Goal: Task Accomplishment & Management: Use online tool/utility

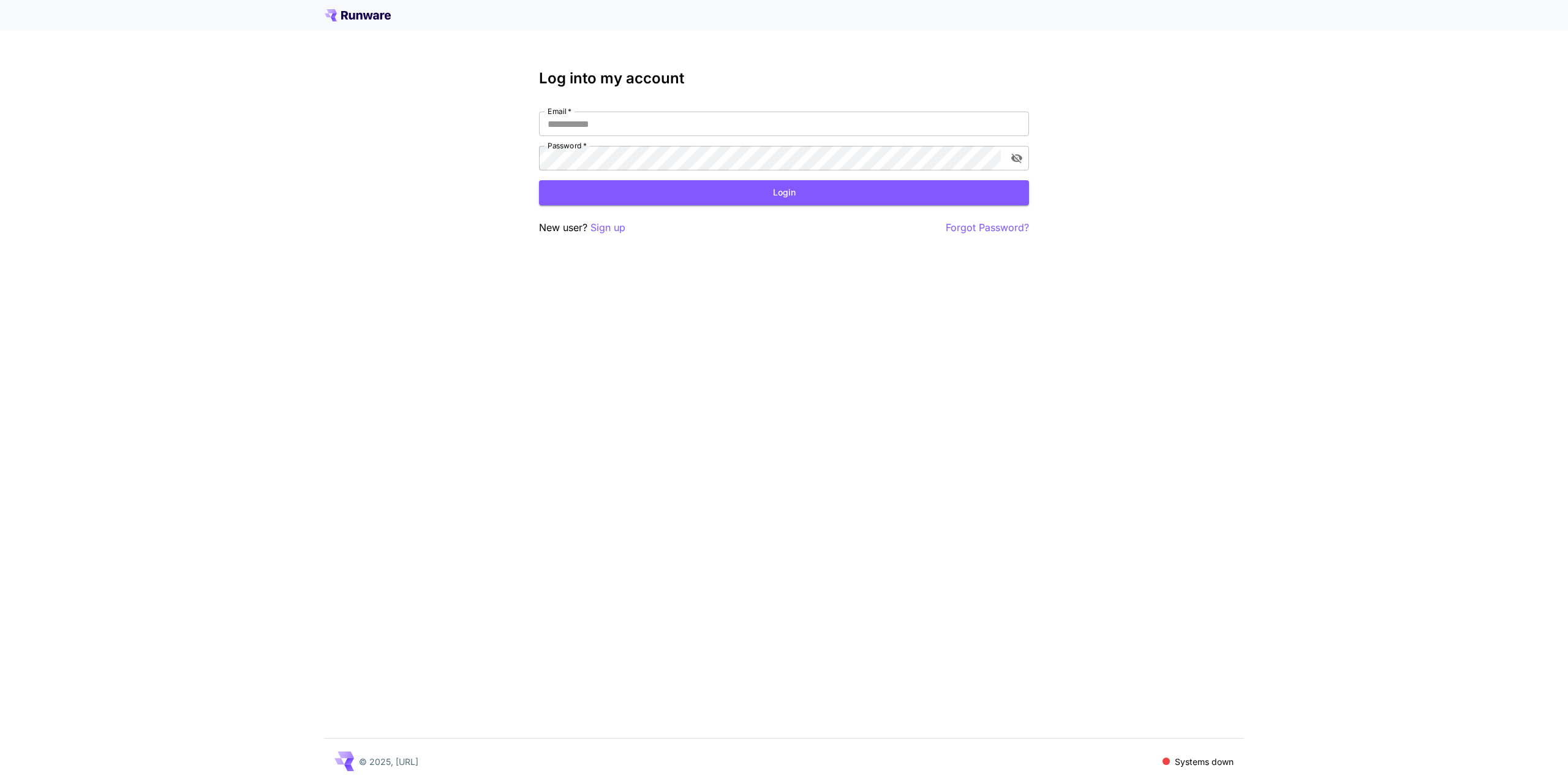
type input "**********"
click at [789, 190] on button "Login" at bounding box center [784, 193] width 490 height 25
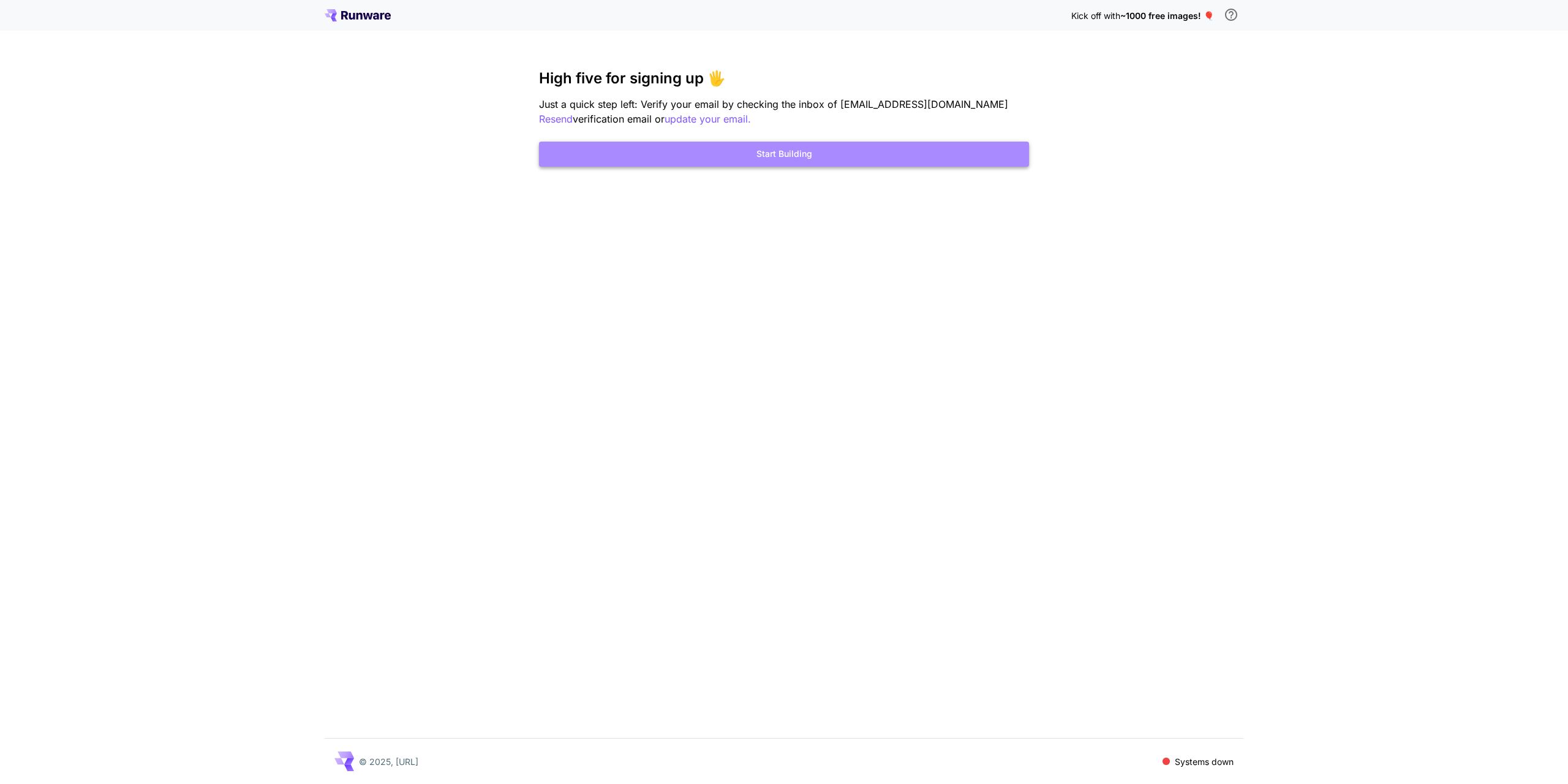
click at [756, 157] on button "Start Building" at bounding box center [784, 154] width 490 height 25
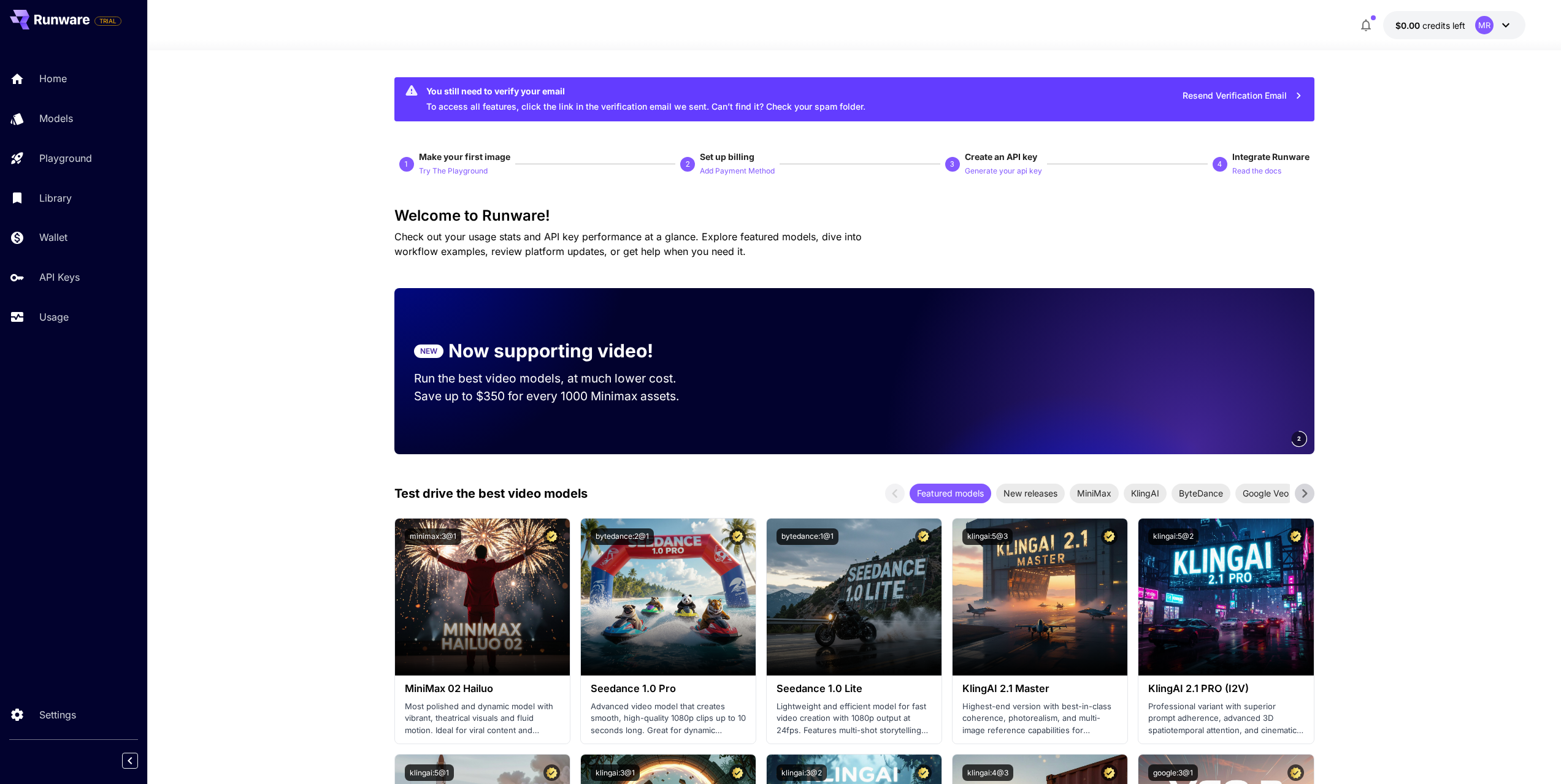
drag, startPoint x: 1247, startPoint y: 34, endPoint x: 1251, endPoint y: 6, distance: 28.3
click at [1247, 34] on div "$0.00 credits left MR" at bounding box center [854, 24] width 1343 height 28
click at [64, 121] on p "Models" at bounding box center [58, 118] width 34 height 15
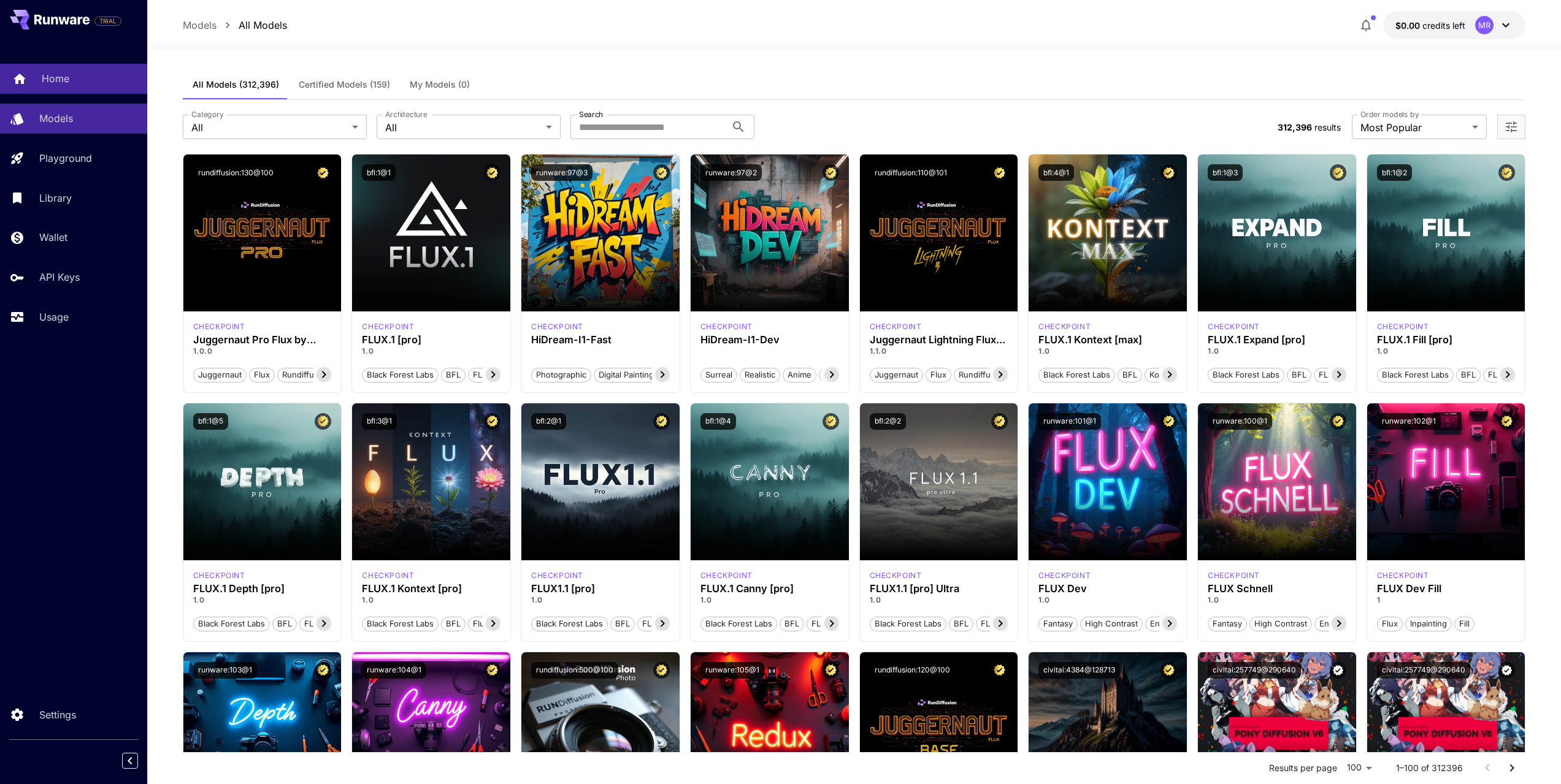
click at [58, 74] on p "Home" at bounding box center [55, 78] width 28 height 15
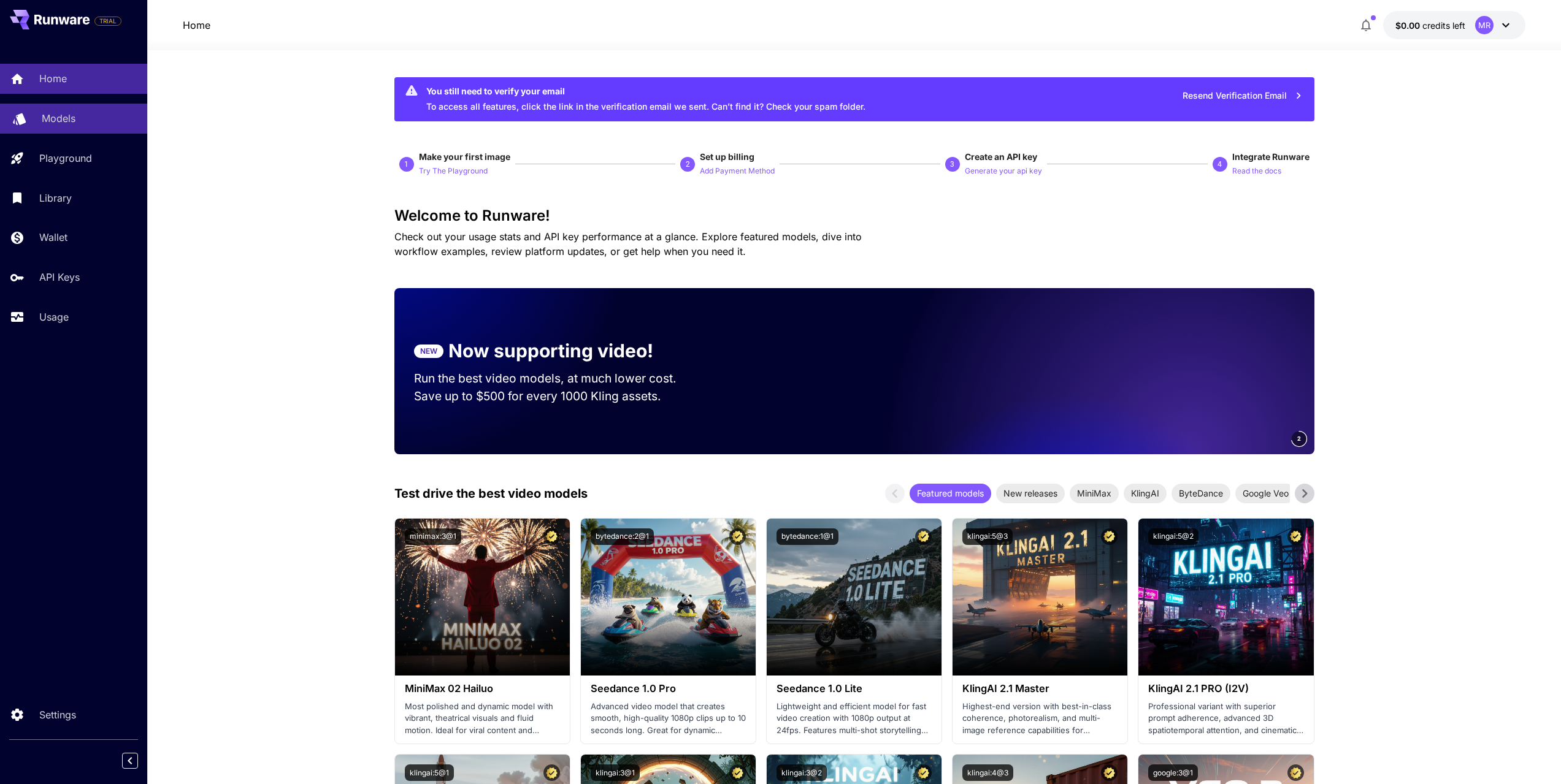
click at [75, 113] on p "Models" at bounding box center [58, 118] width 34 height 15
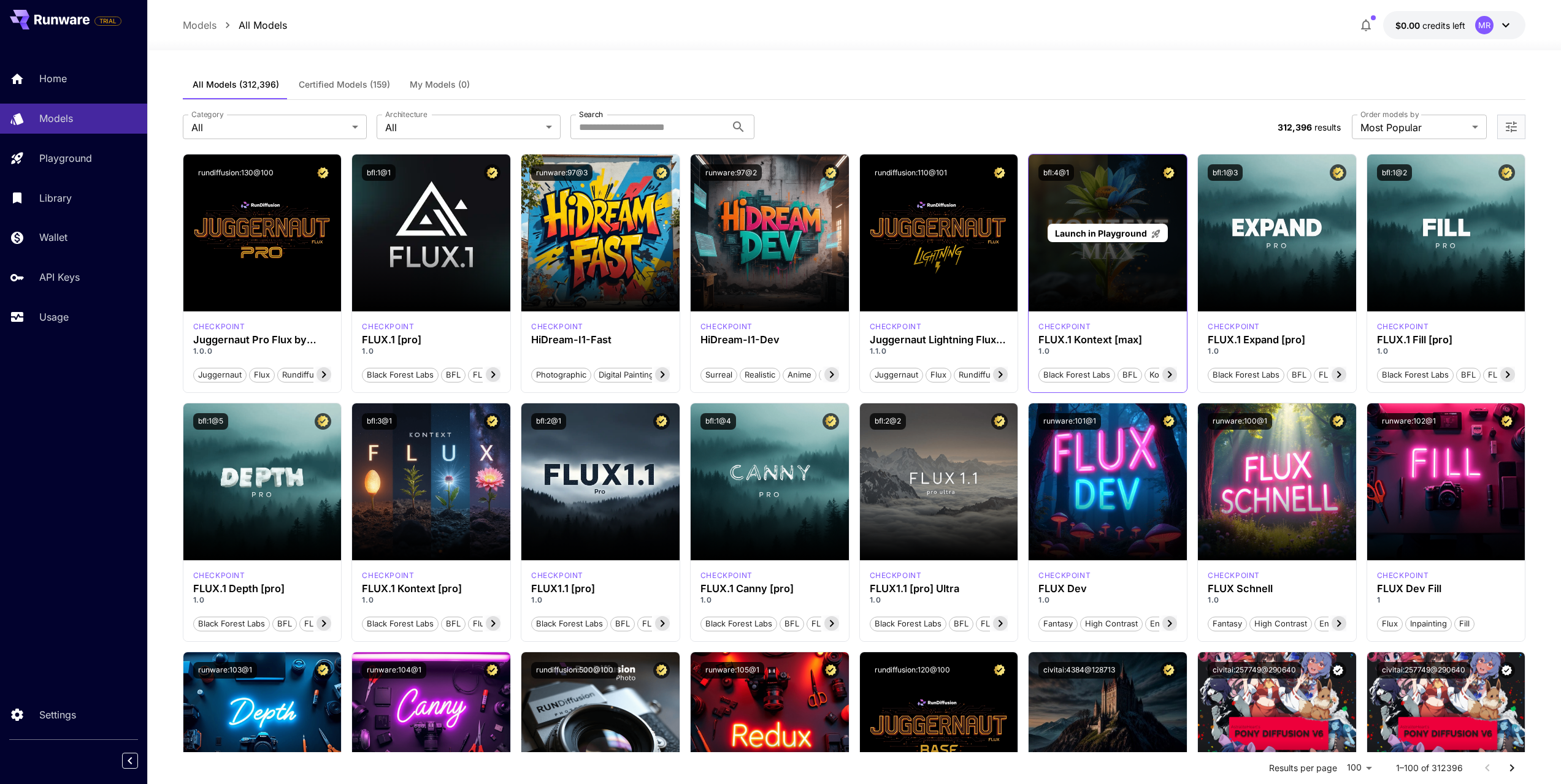
click at [1110, 237] on span "Launch in Playground" at bounding box center [1100, 233] width 92 height 11
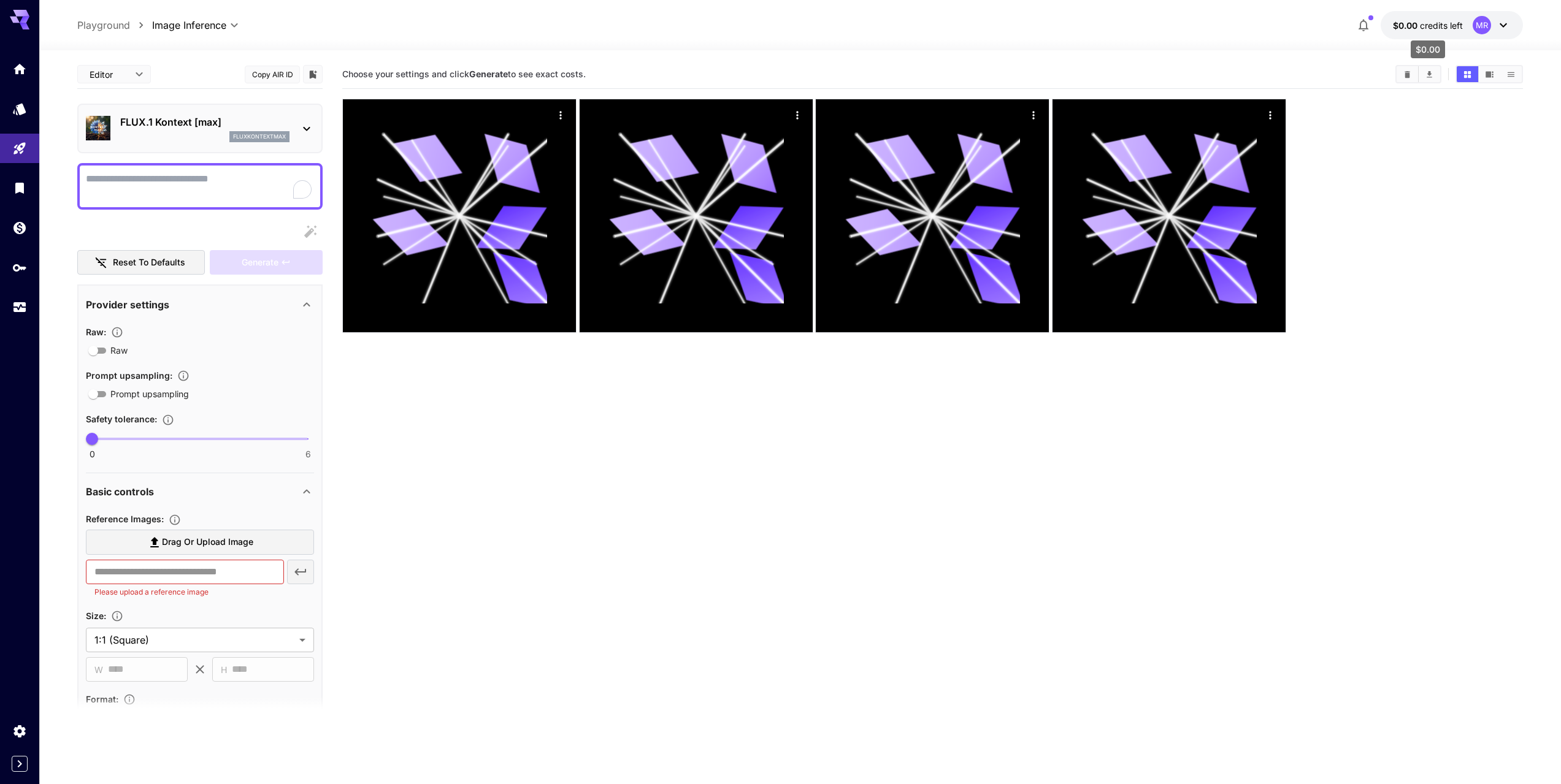
click at [1427, 24] on span "credits left" at bounding box center [1441, 25] width 43 height 11
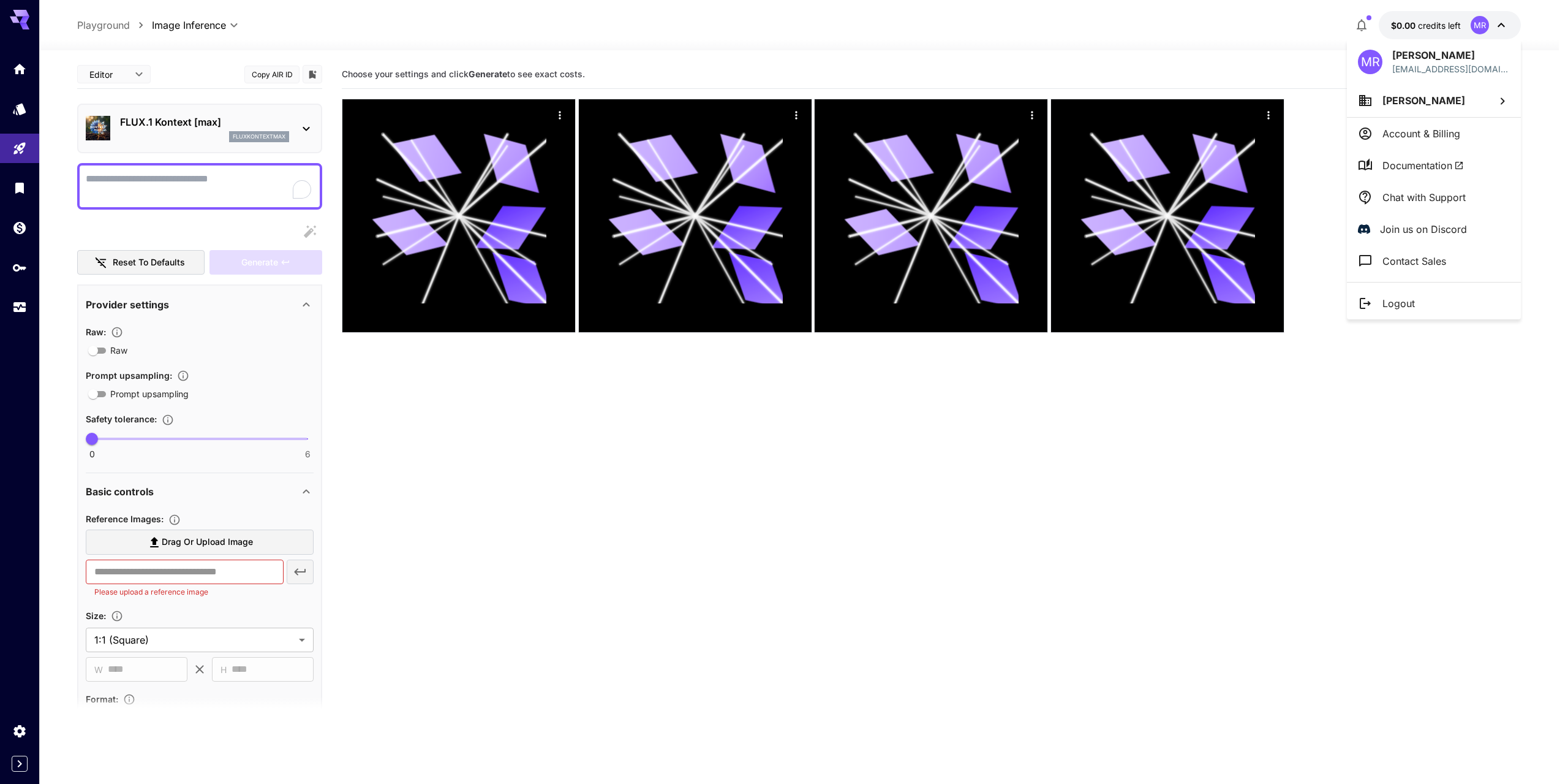
click at [1428, 130] on p "Account & Billing" at bounding box center [1421, 133] width 78 height 15
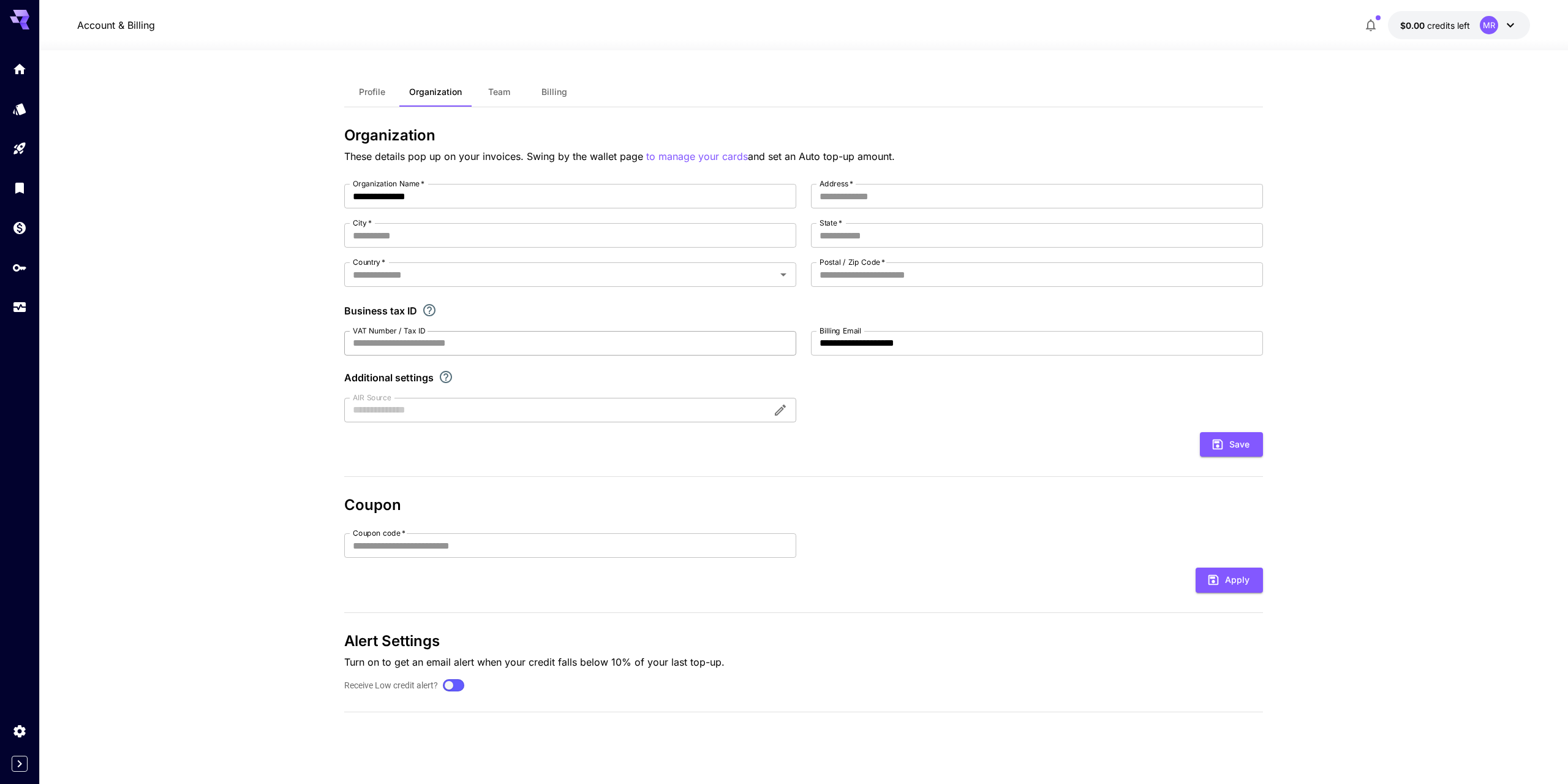
click at [440, 339] on input "VAT Number / Tax ID" at bounding box center [570, 343] width 452 height 24
click at [962, 433] on div "Save" at bounding box center [804, 444] width 919 height 25
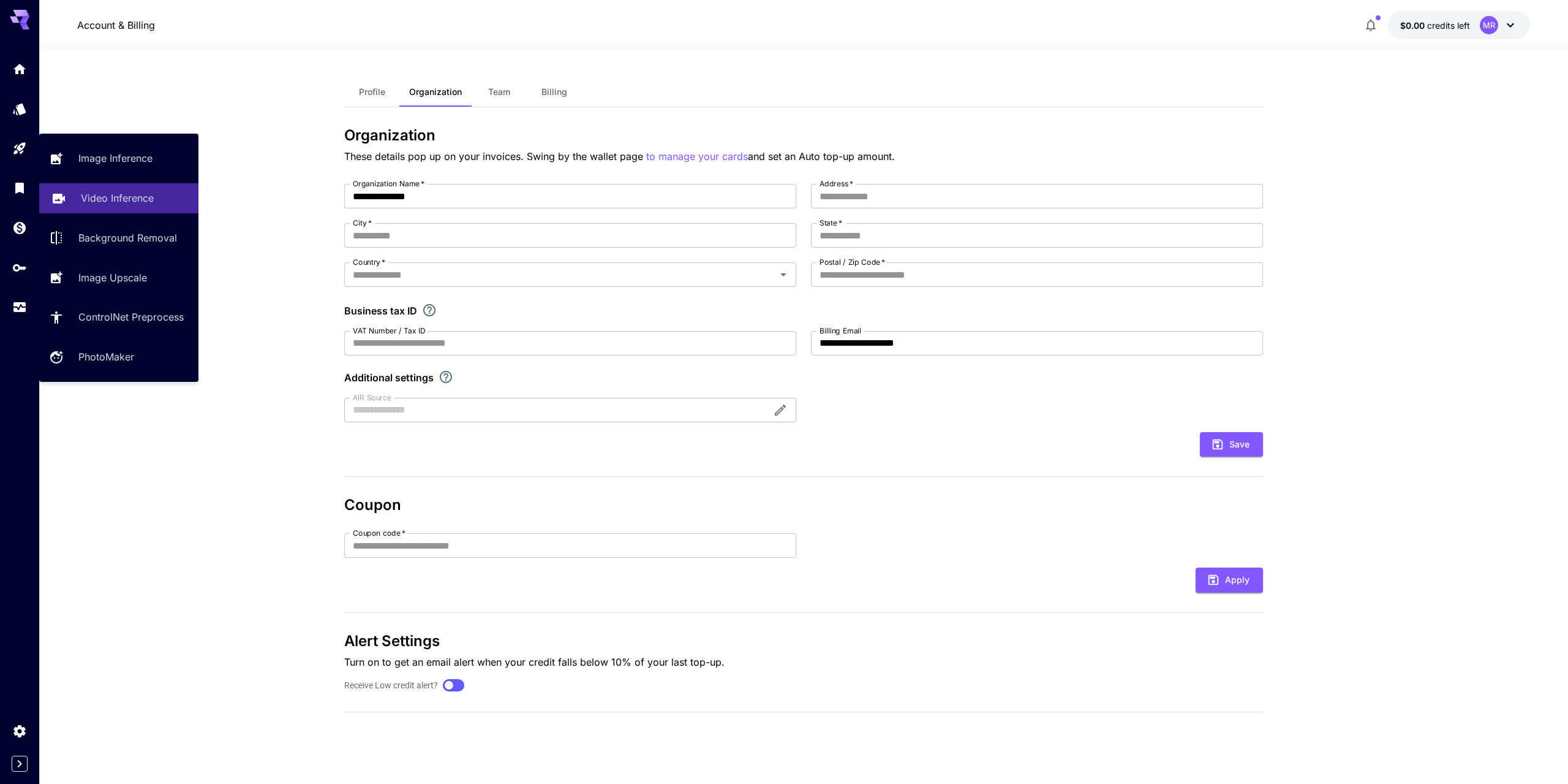
click at [96, 196] on p "Video Inference" at bounding box center [117, 198] width 73 height 15
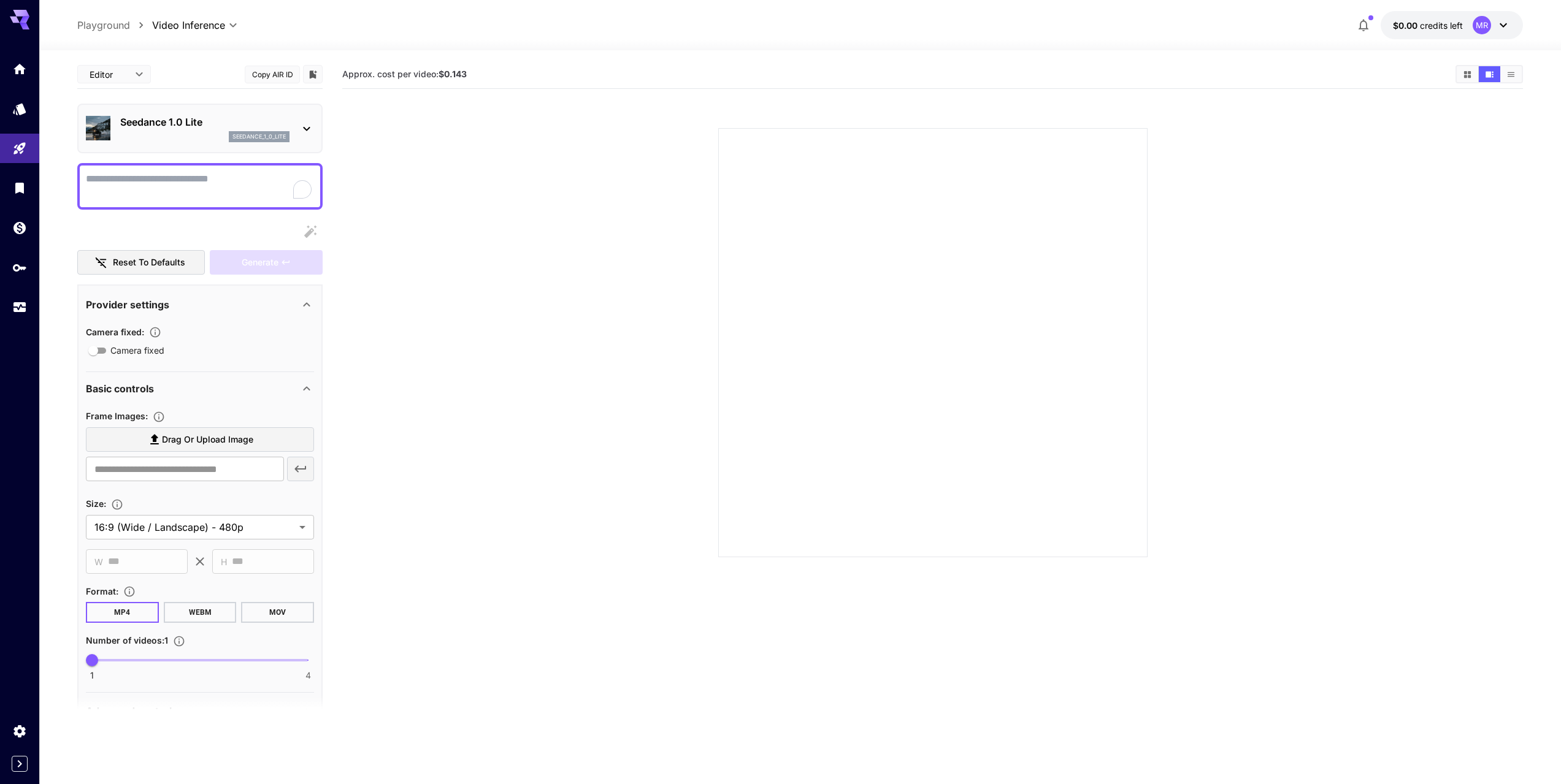
click at [213, 127] on p "Seedance 1.0 Lite" at bounding box center [205, 122] width 169 height 15
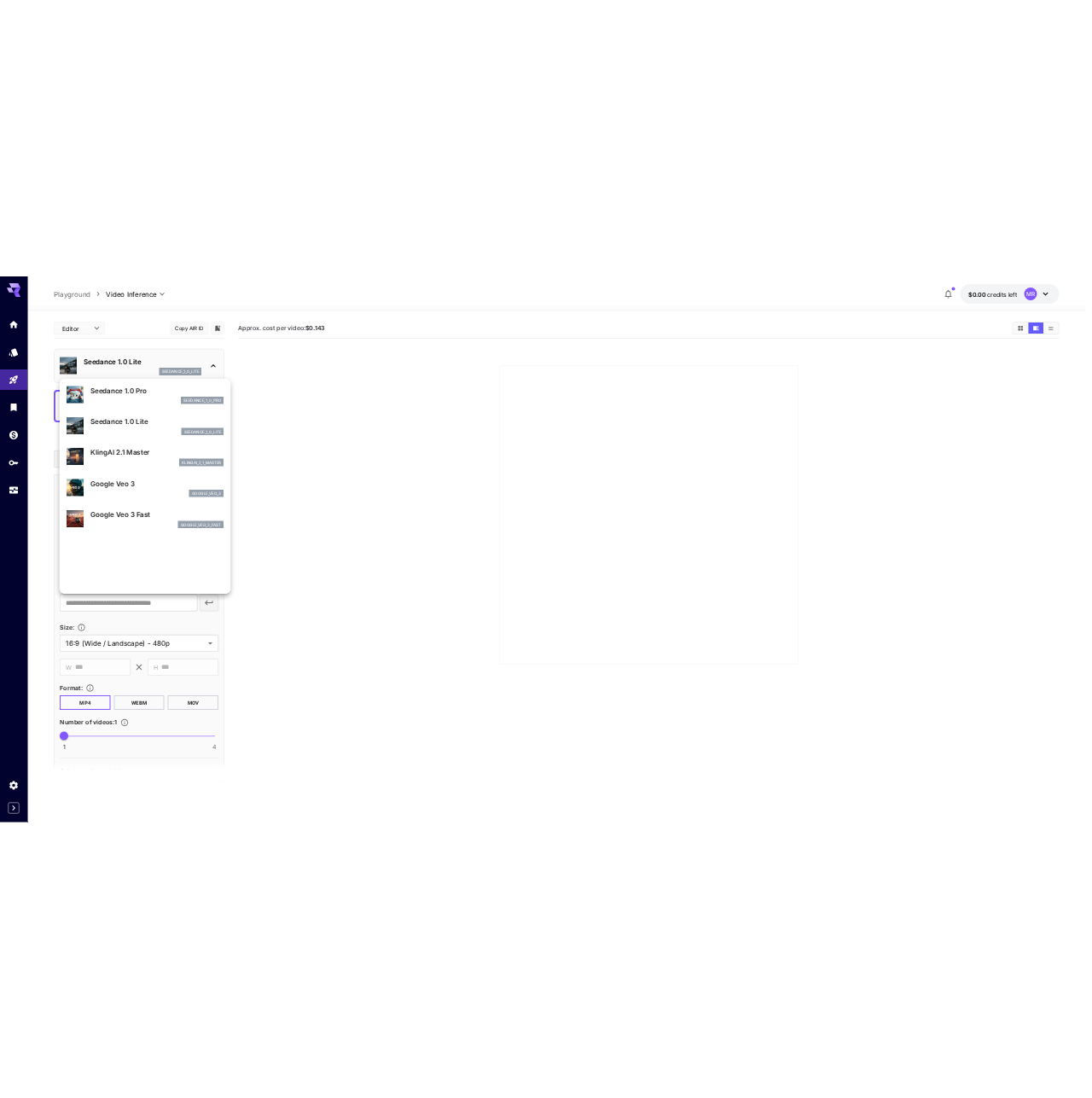
scroll to position [1, 0]
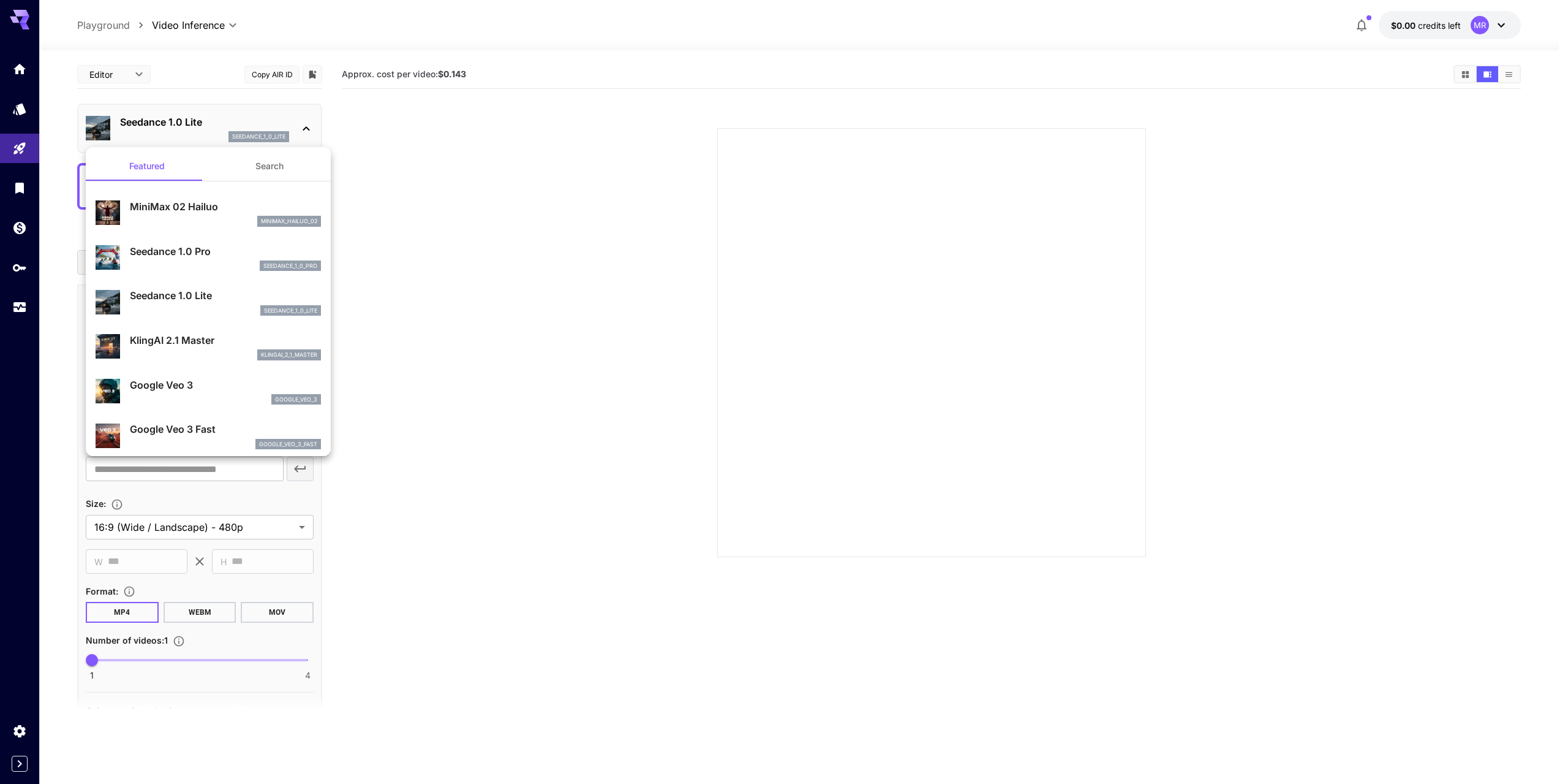
click at [422, 296] on div at bounding box center [784, 392] width 1568 height 784
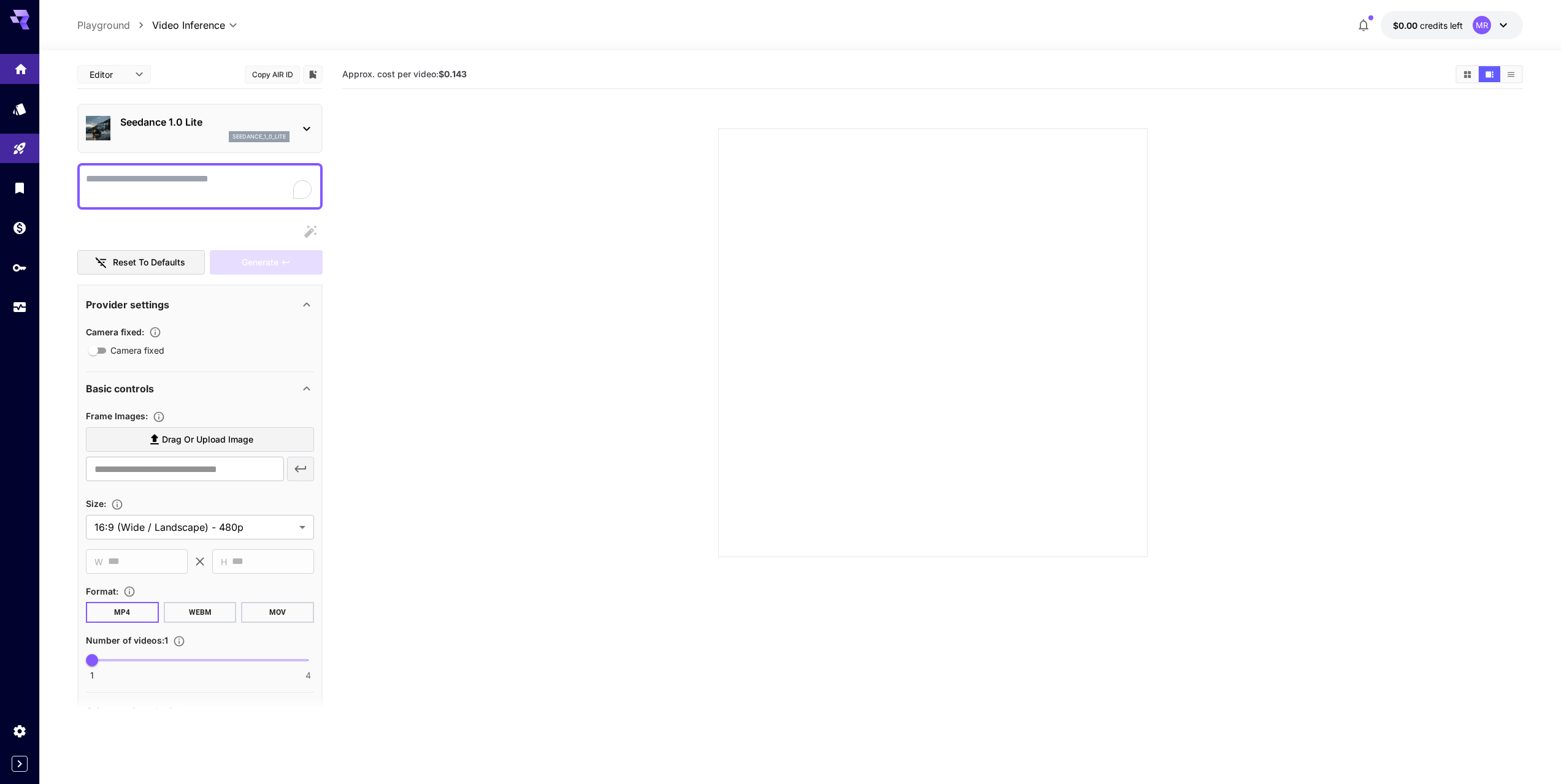
click at [19, 67] on icon "Home" at bounding box center [21, 65] width 15 height 15
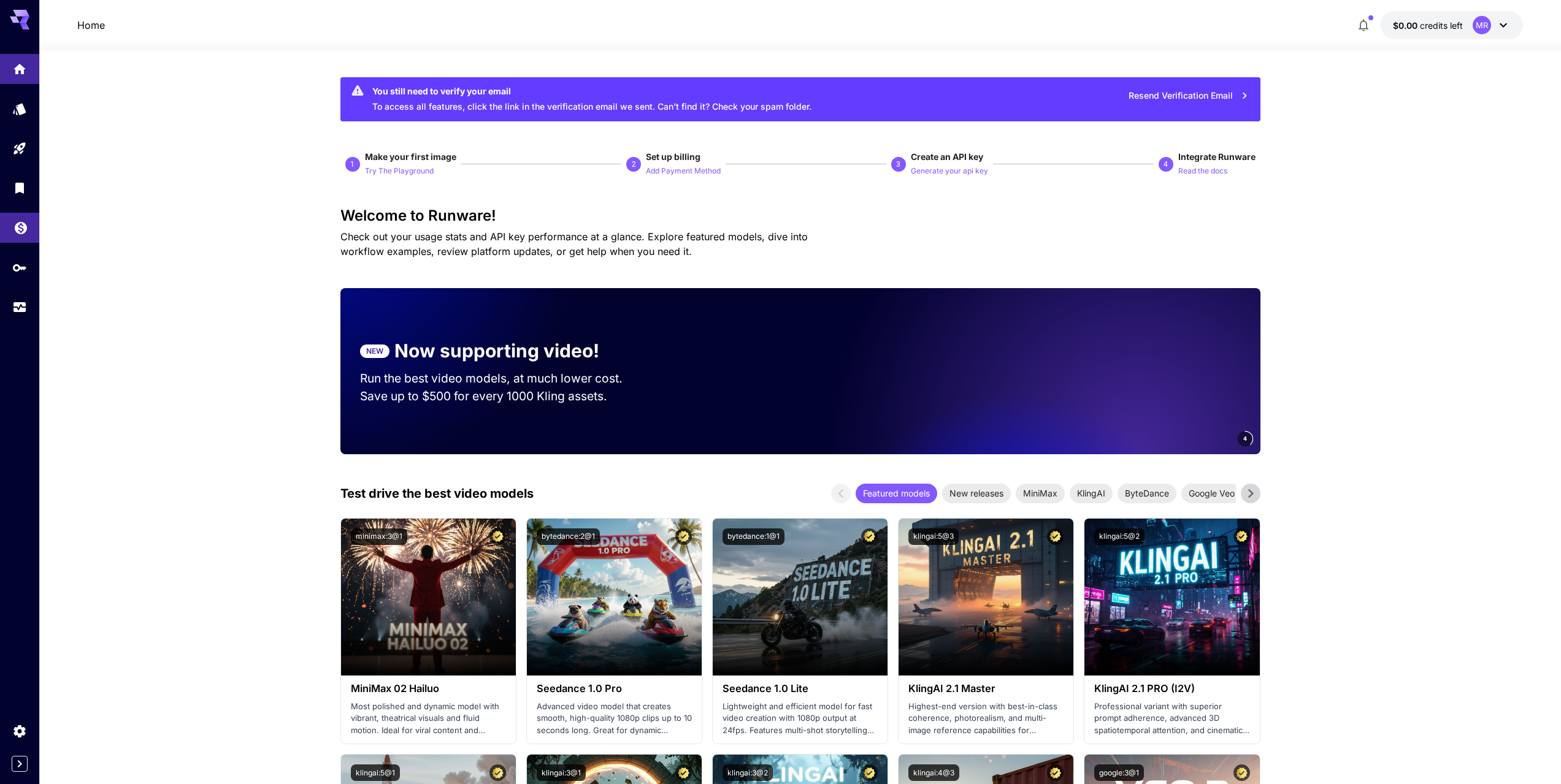
click at [21, 232] on icon "Wallet" at bounding box center [21, 226] width 15 height 15
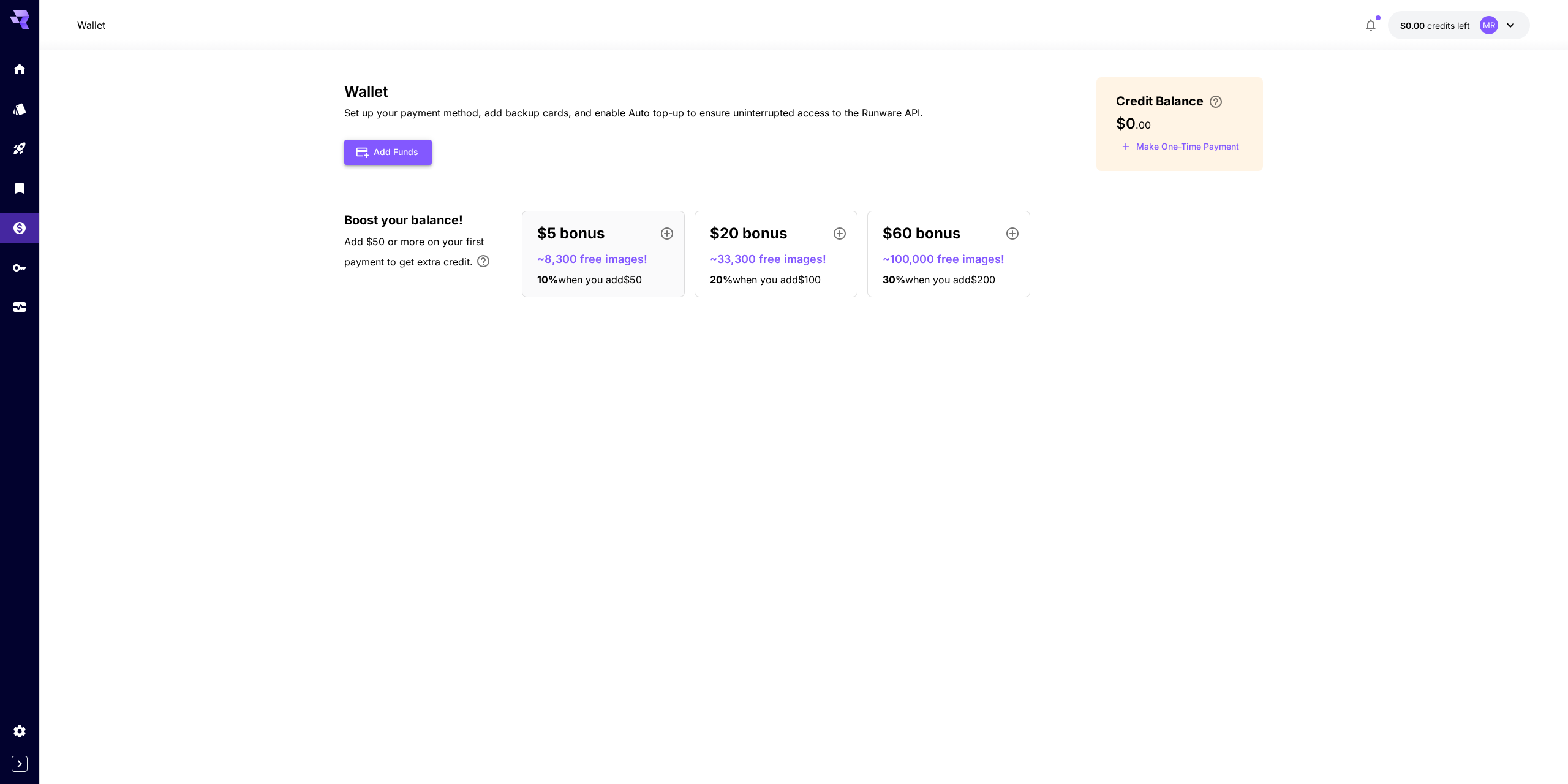
click at [401, 150] on button "Add Funds" at bounding box center [388, 152] width 87 height 25
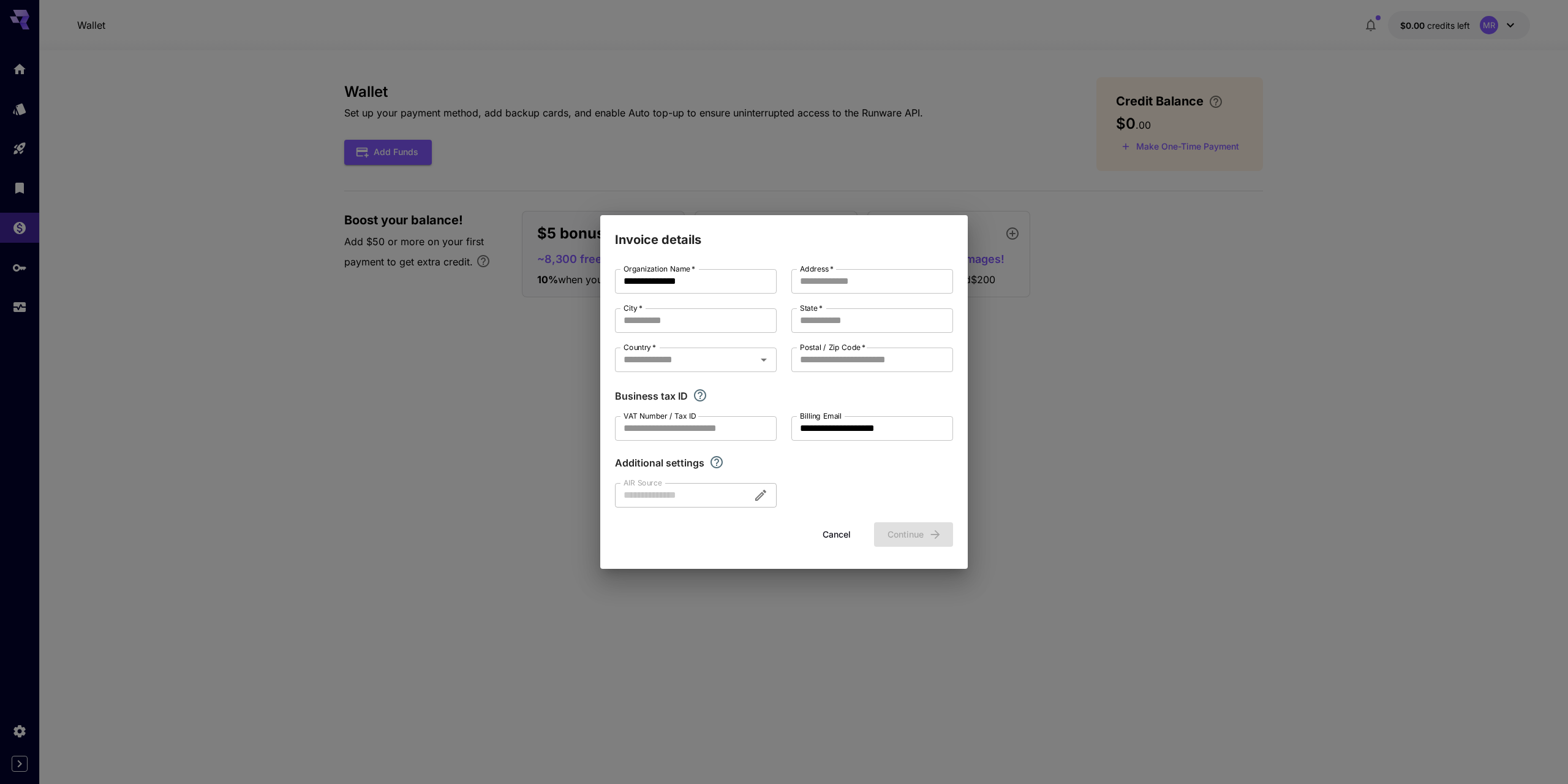
click at [1087, 388] on div "**********" at bounding box center [784, 392] width 1568 height 784
